Goal: Information Seeking & Learning: Learn about a topic

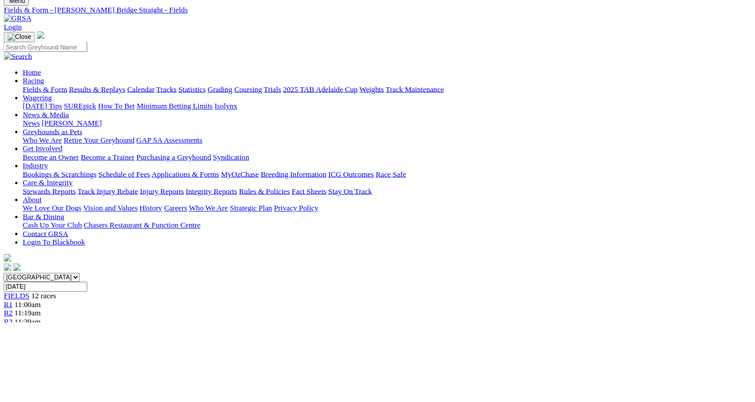
click at [51, 375] on span "11:00am" at bounding box center [34, 380] width 32 height 10
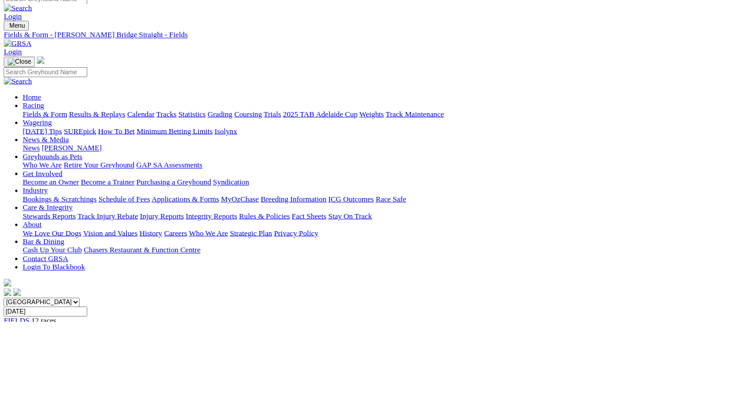
scroll to position [0, 0]
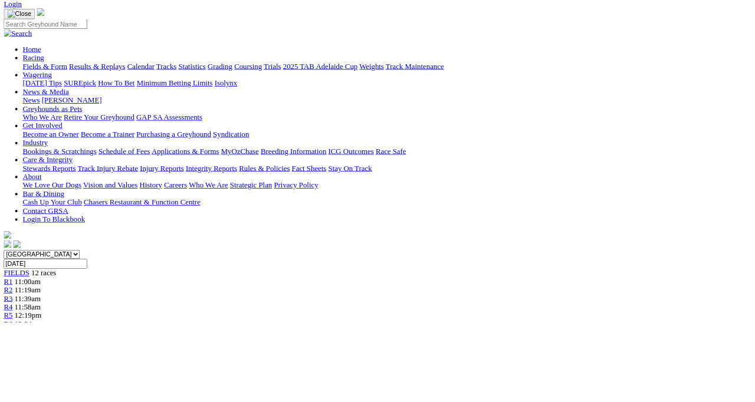
scroll to position [73, 0]
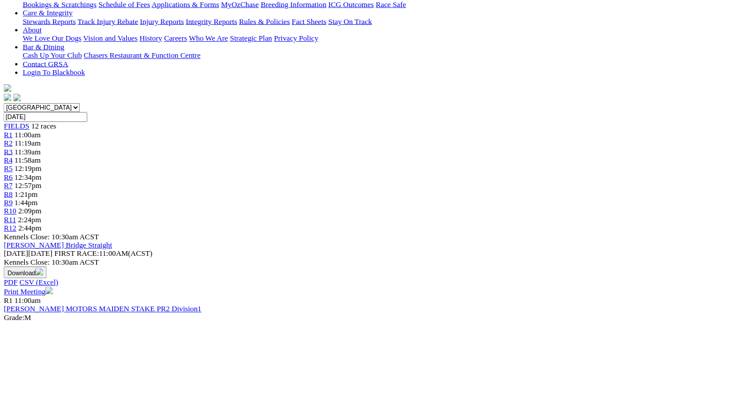
scroll to position [258, 0]
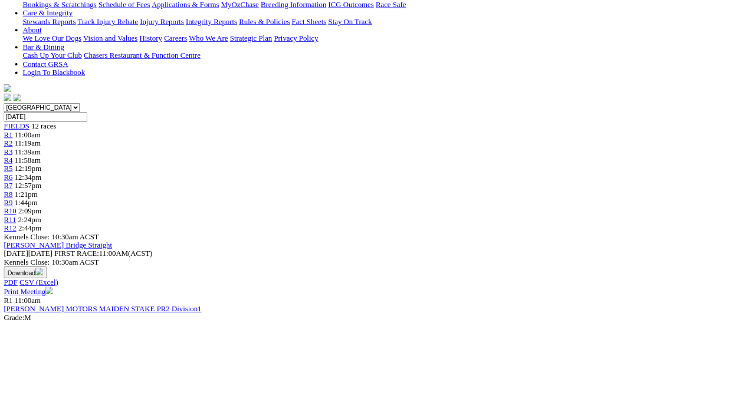
scroll to position [244, 0]
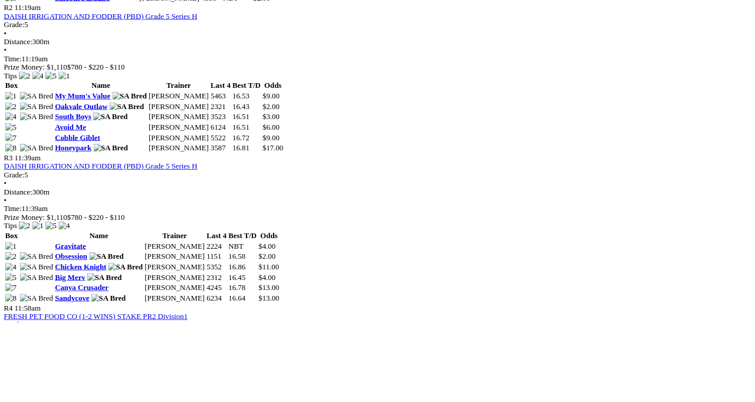
scroll to position [810, 0]
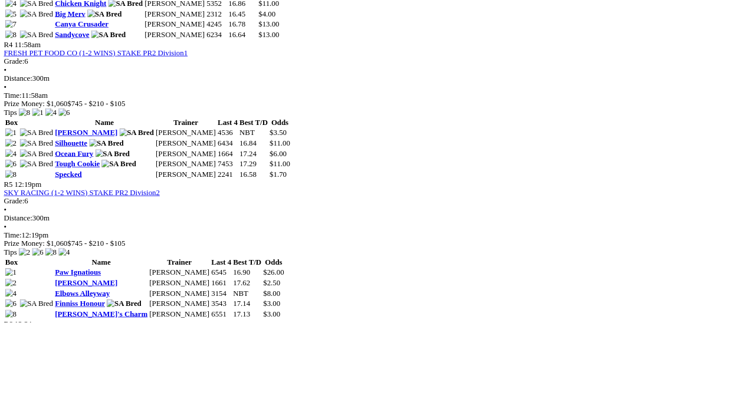
scroll to position [1139, 0]
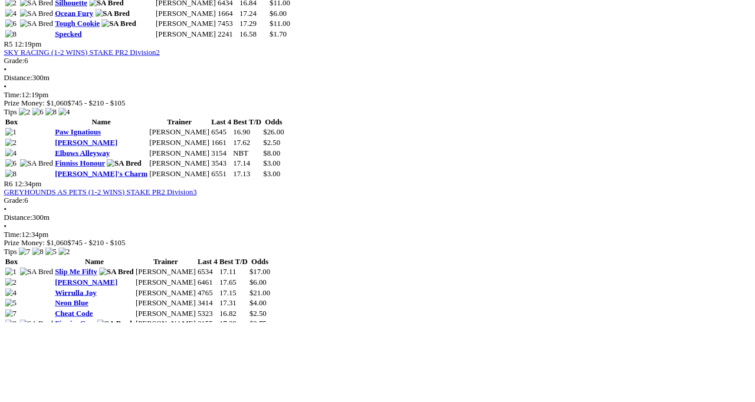
scroll to position [1315, 0]
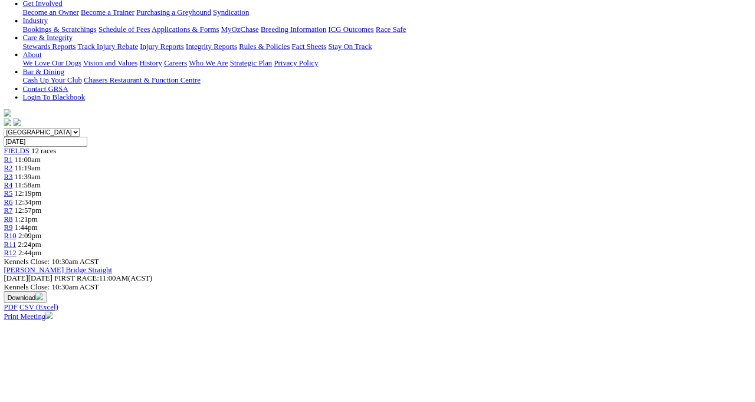
scroll to position [224, 0]
